Goal: Find specific page/section: Find specific page/section

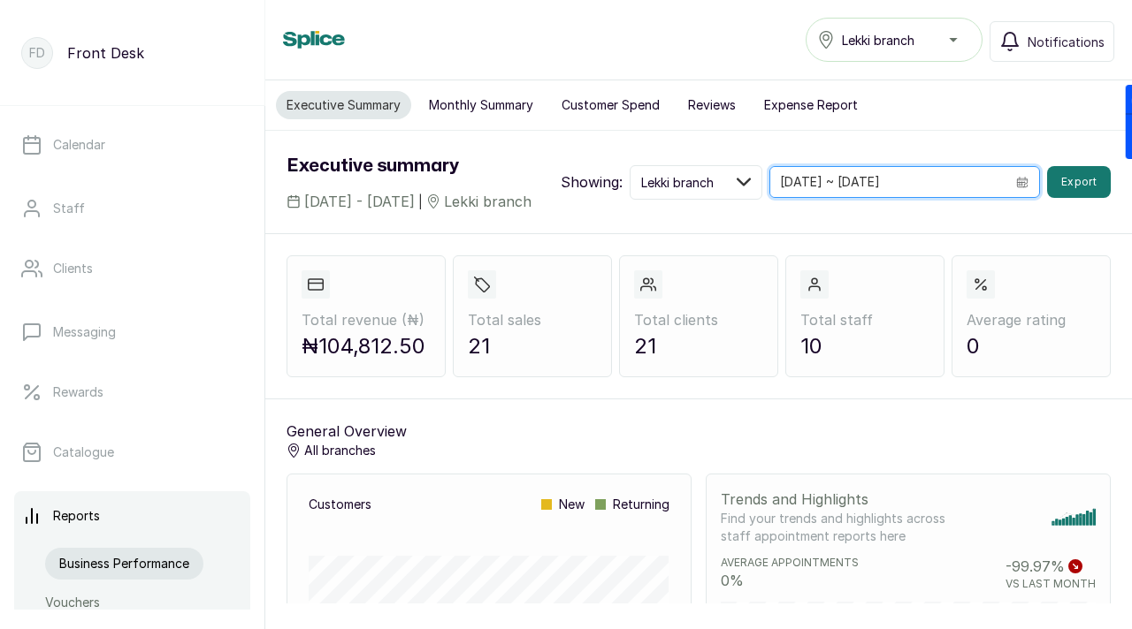
click at [874, 185] on input "[DATE] ~ [DATE]" at bounding box center [887, 182] width 235 height 30
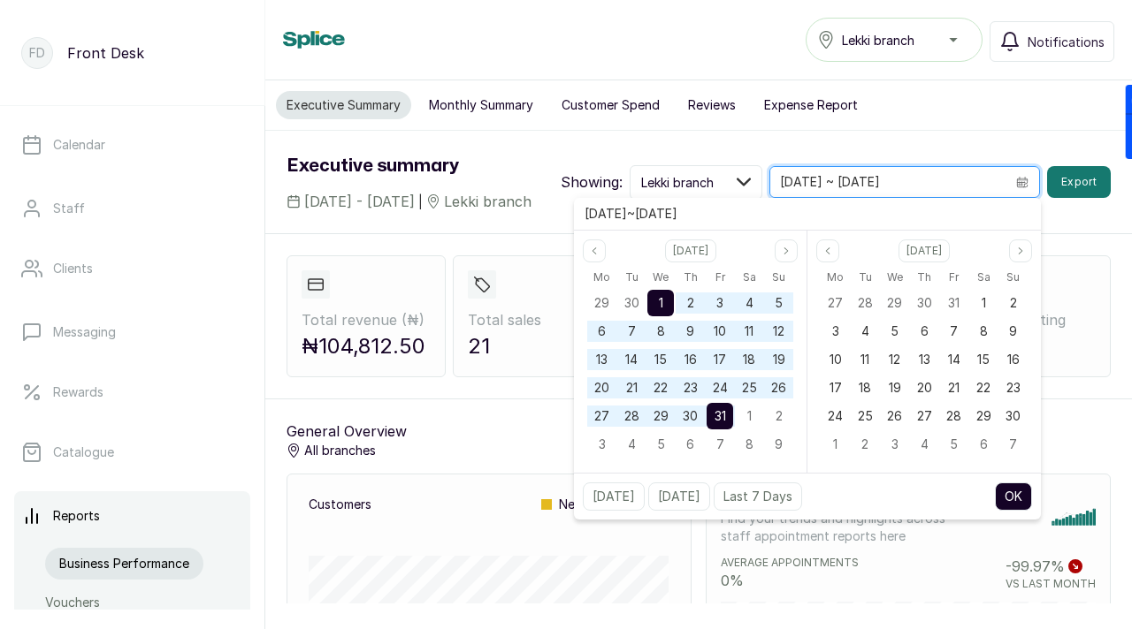
click at [654, 300] on div "1" at bounding box center [660, 303] width 27 height 27
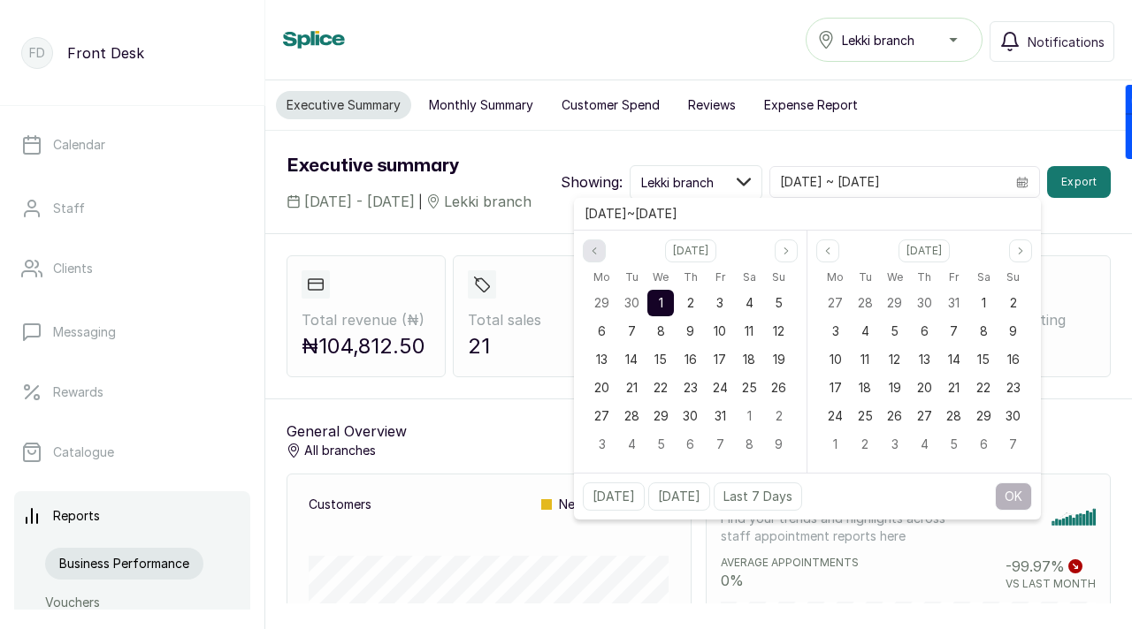
click at [588, 249] on button "Previous month" at bounding box center [594, 251] width 23 height 23
click at [634, 413] on span "30" at bounding box center [631, 415] width 15 height 15
click at [593, 255] on icon "page previous" at bounding box center [594, 251] width 11 height 11
click at [635, 310] on div "1" at bounding box center [631, 303] width 27 height 27
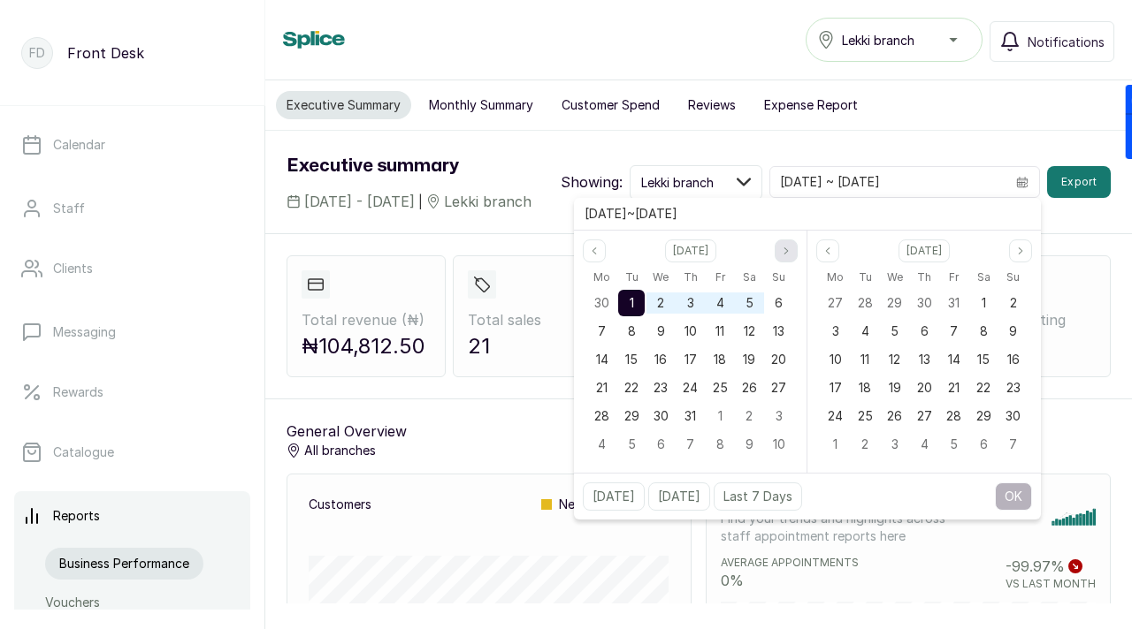
click at [787, 250] on icon "page next" at bounding box center [786, 251] width 4 height 6
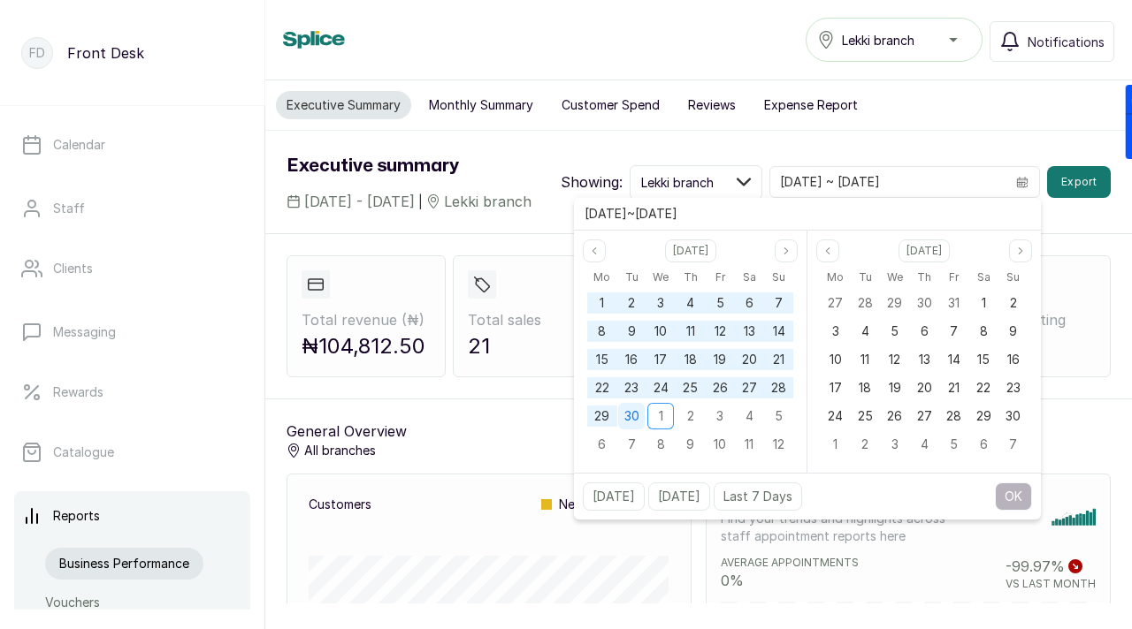
click at [630, 416] on span "30" at bounding box center [631, 415] width 15 height 15
click at [1003, 499] on button "OK" at bounding box center [1013, 497] width 37 height 28
type input "[DATE] ~ [DATE]"
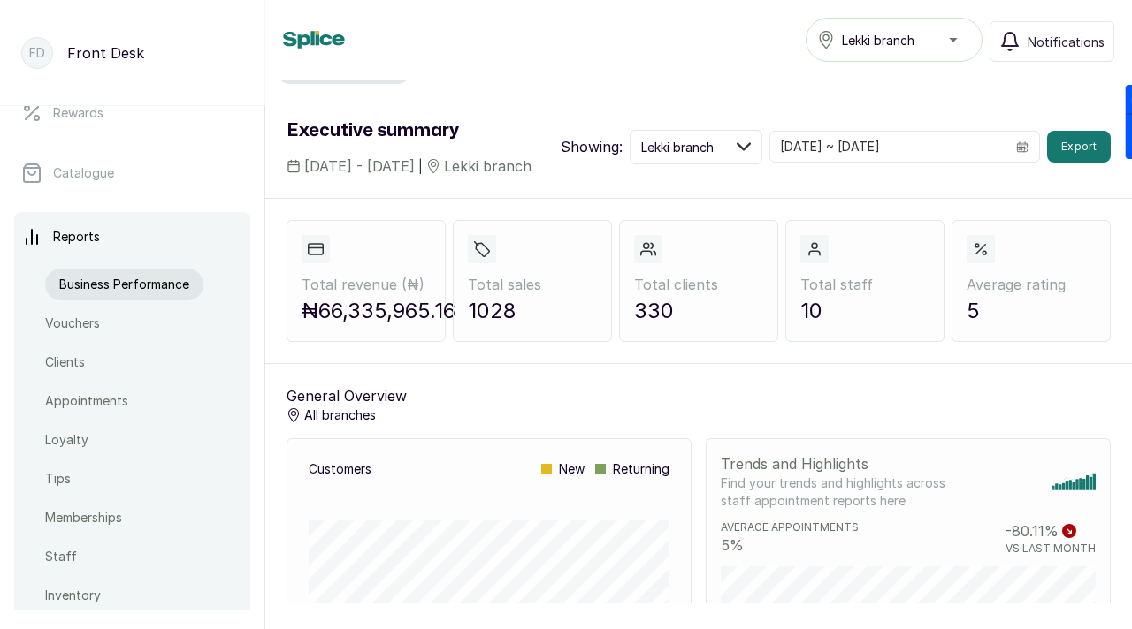
scroll to position [283, 0]
click at [77, 364] on p "Clients" at bounding box center [79, 359] width 40 height 18
